Goal: Navigation & Orientation: Find specific page/section

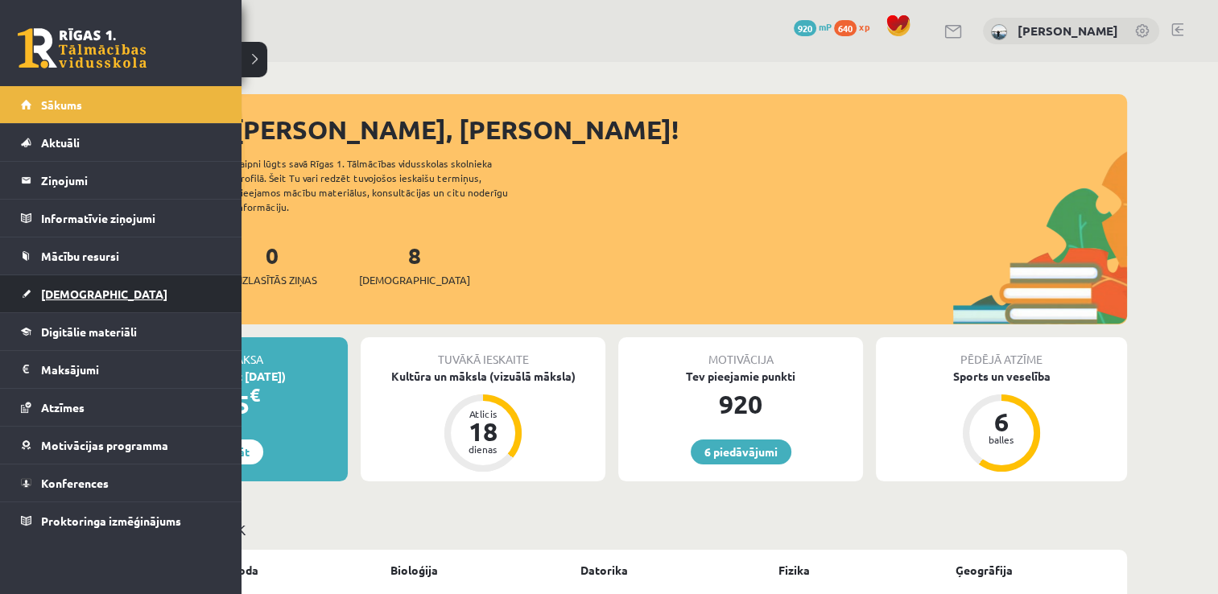
click at [42, 288] on span "[DEMOGRAPHIC_DATA]" at bounding box center [104, 294] width 126 height 14
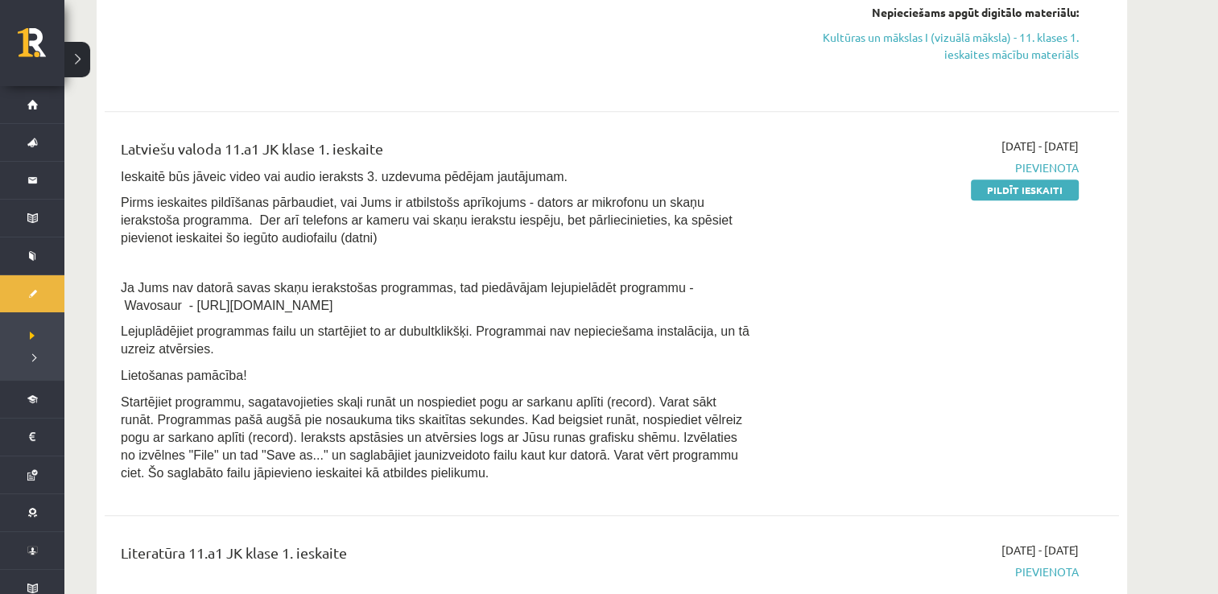
scroll to position [1545, 0]
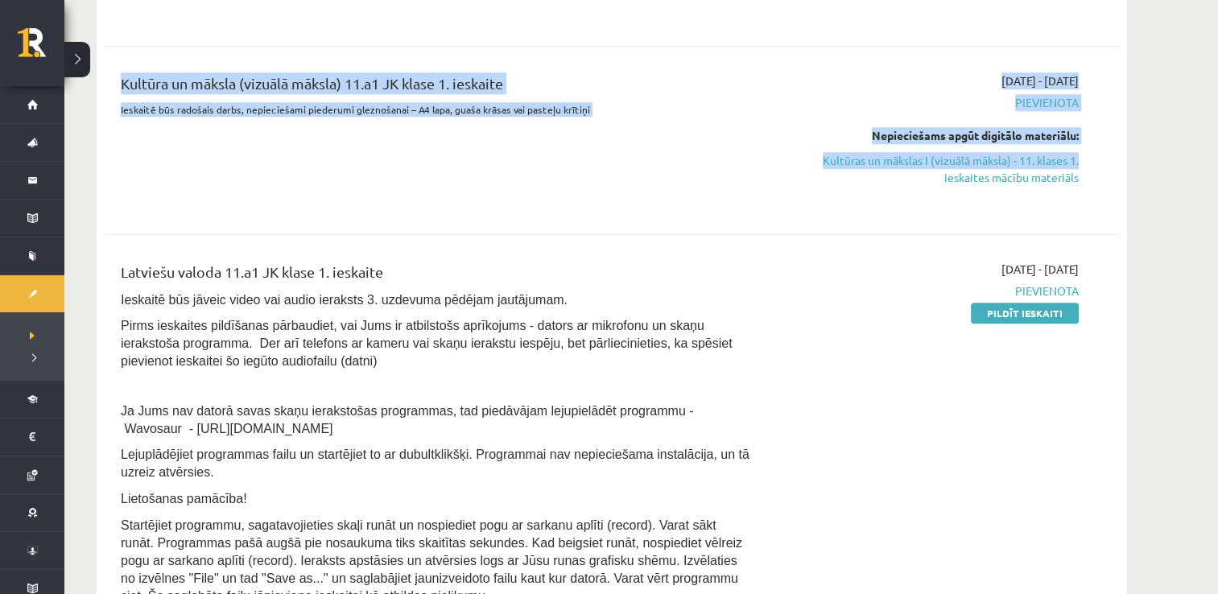
scroll to position [1408, 0]
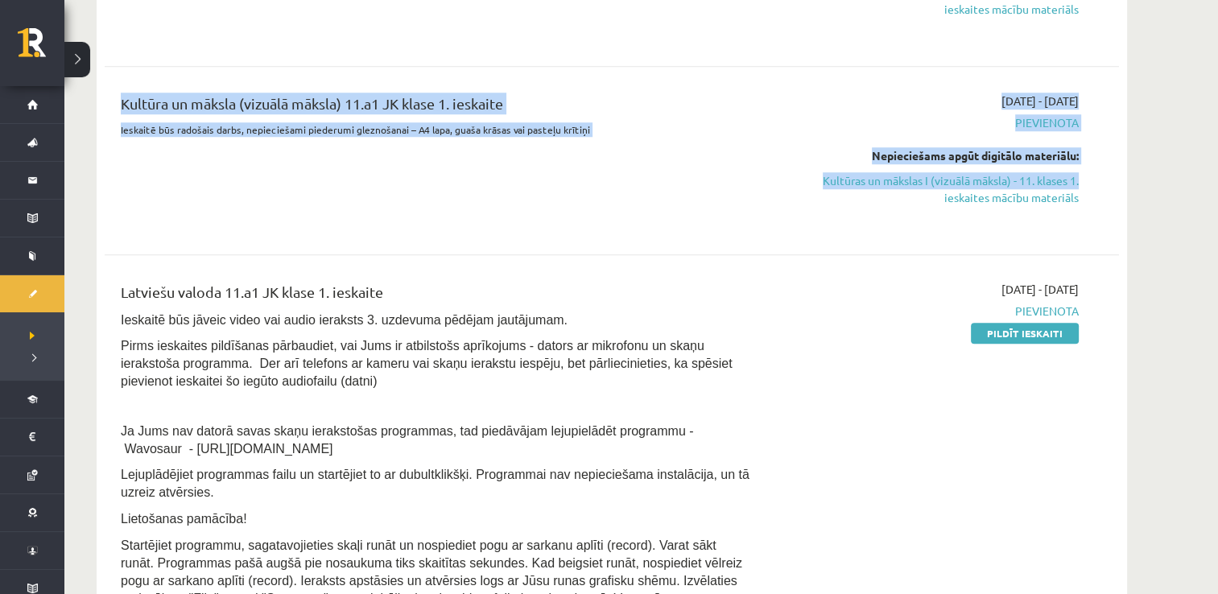
drag, startPoint x: 1210, startPoint y: 50, endPoint x: 1221, endPoint y: 12, distance: 39.3
drag, startPoint x: 1221, startPoint y: 12, endPoint x: 1175, endPoint y: 172, distance: 165.9
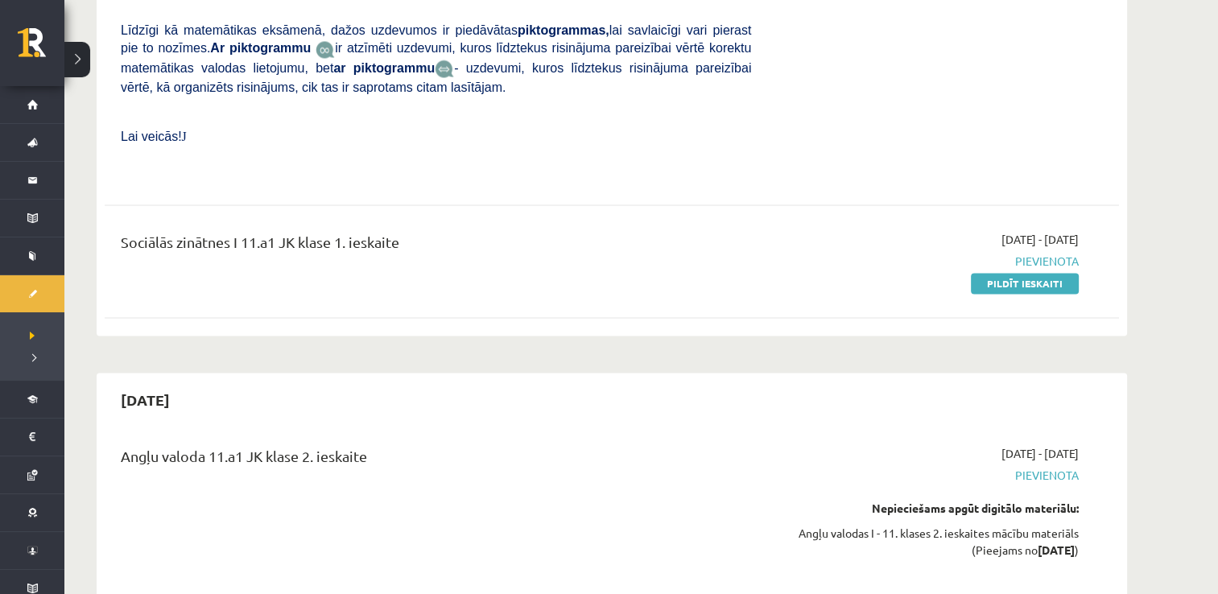
scroll to position [2600, 0]
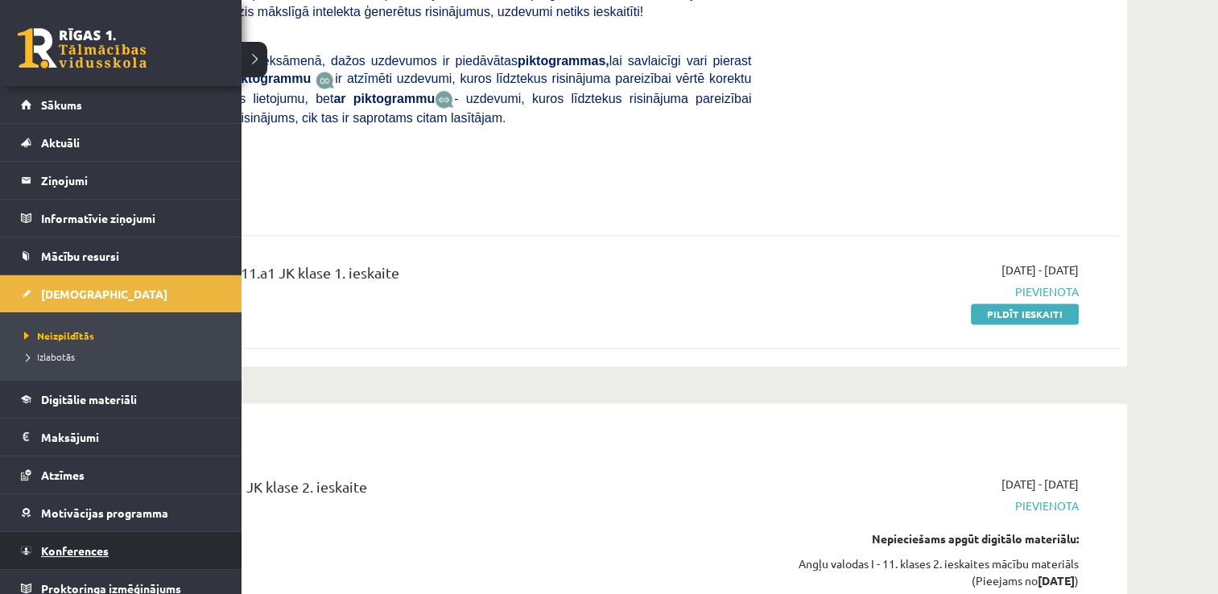
click at [87, 542] on link "Konferences" at bounding box center [121, 550] width 201 height 37
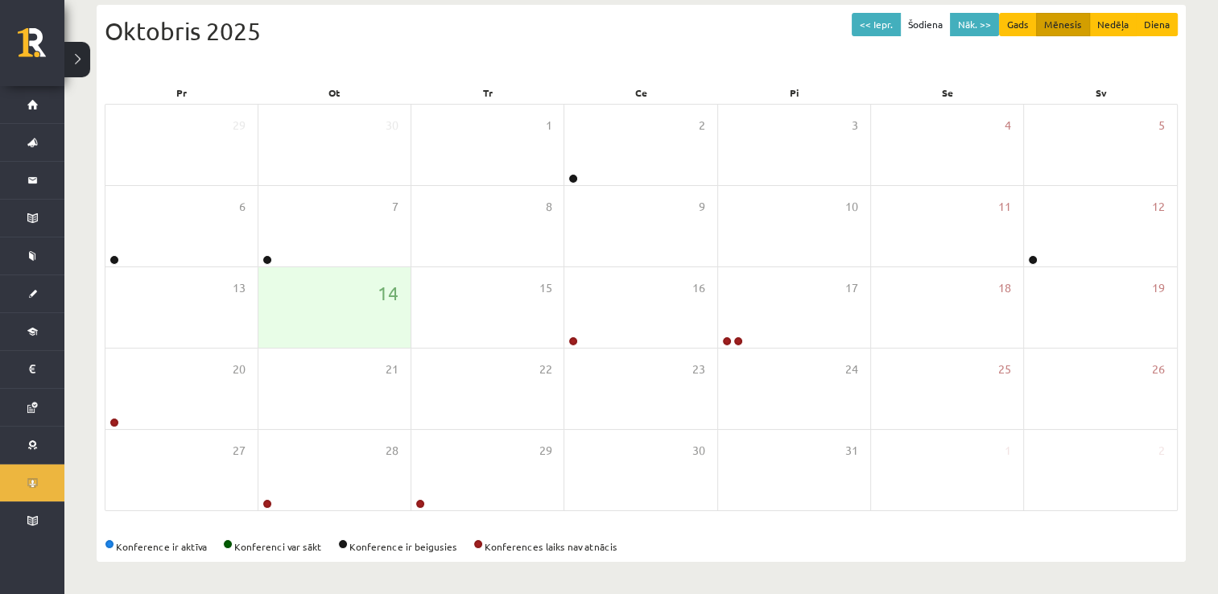
scroll to position [174, 0]
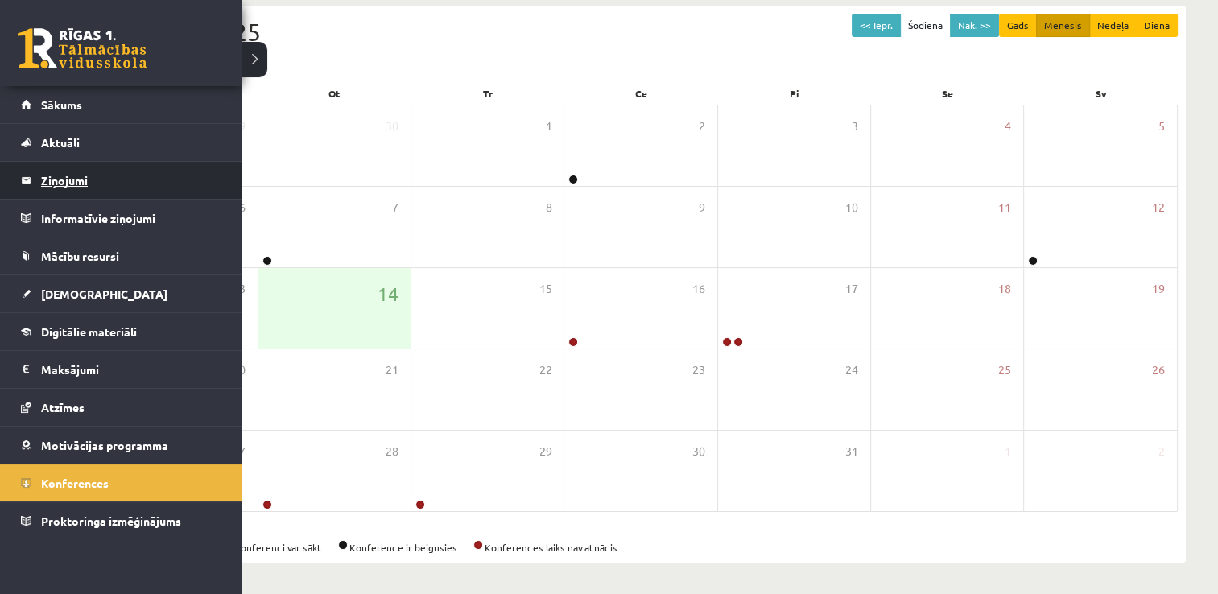
click at [87, 185] on legend "Ziņojumi 0" at bounding box center [131, 180] width 180 height 37
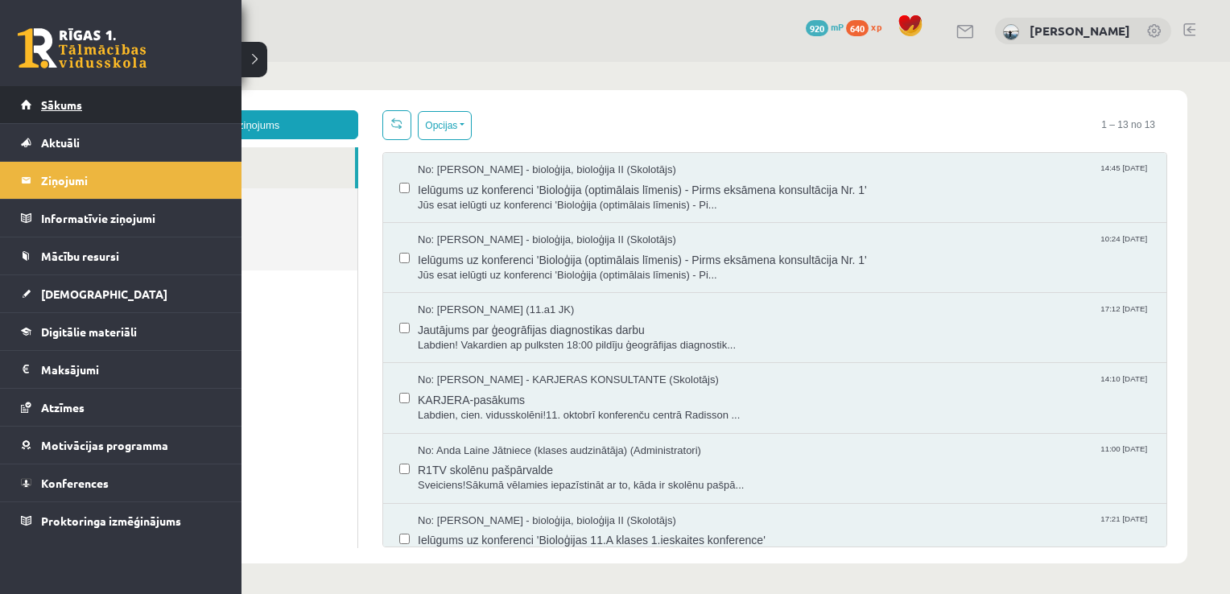
click at [76, 108] on span "Sākums" at bounding box center [61, 104] width 41 height 14
